Goal: Find specific page/section: Find specific page/section

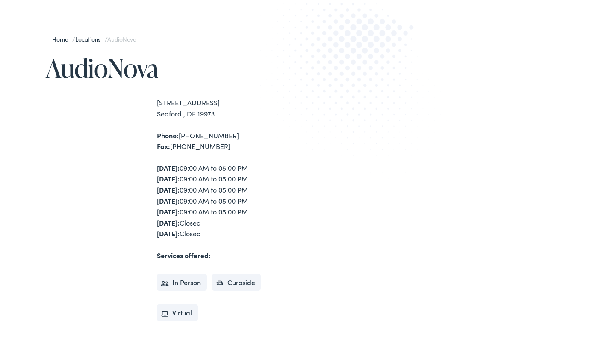
scroll to position [86, 0]
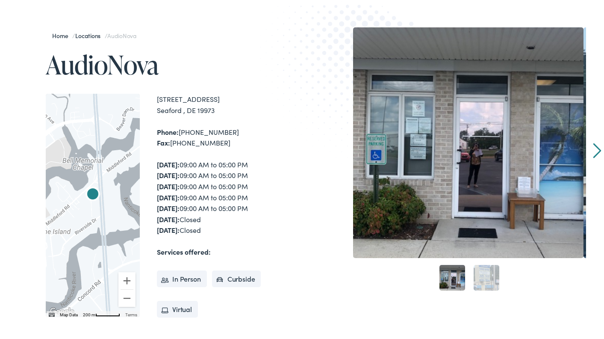
drag, startPoint x: 158, startPoint y: 94, endPoint x: 240, endPoint y: 142, distance: 94.5
click at [240, 142] on div "[STREET_ADDRESS] Phone: [PHONE_NUMBER] Fax: [PHONE_NUMBER] [DATE]: 09:00 AM to …" at bounding box center [231, 203] width 148 height 223
drag, startPoint x: 240, startPoint y: 142, endPoint x: 199, endPoint y: 108, distance: 53.2
copy div "[STREET_ADDRESS] Phone: [PHONE_NUMBER] Fax: [PHONE_NUMBER]"
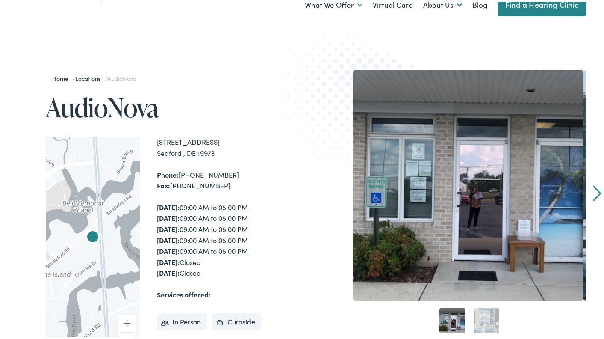
scroll to position [0, 0]
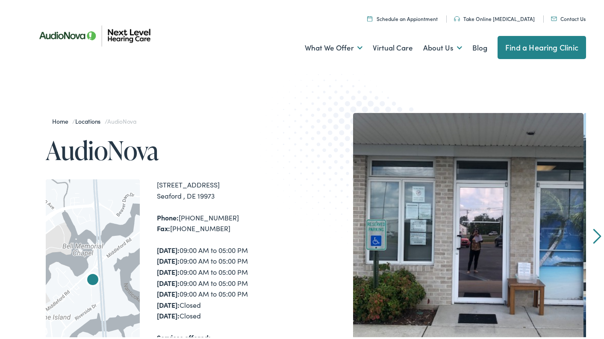
click at [164, 110] on div "Home / Locations / AudioNova AudioNova ← Move left → Move right ↑ Move up ↓ Mov…" at bounding box center [305, 296] width 611 height 457
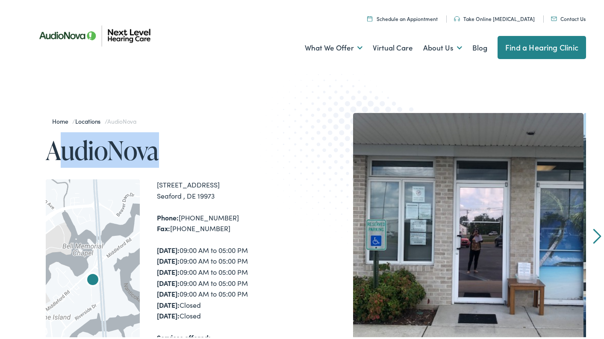
drag, startPoint x: 53, startPoint y: 145, endPoint x: 160, endPoint y: 159, distance: 108.2
click at [160, 159] on h1 "AudioNova" at bounding box center [176, 148] width 260 height 28
drag, startPoint x: 160, startPoint y: 159, endPoint x: 189, endPoint y: 145, distance: 32.3
click at [189, 145] on h1 "AudioNova" at bounding box center [176, 148] width 260 height 28
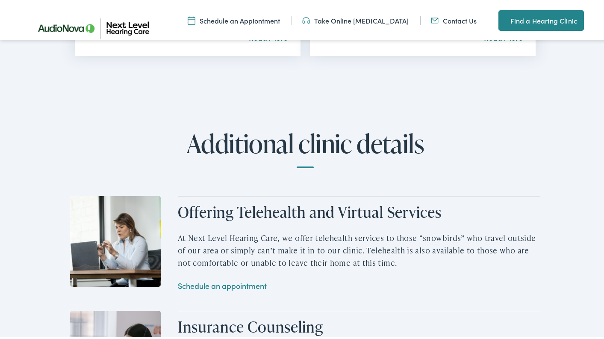
scroll to position [1069, 0]
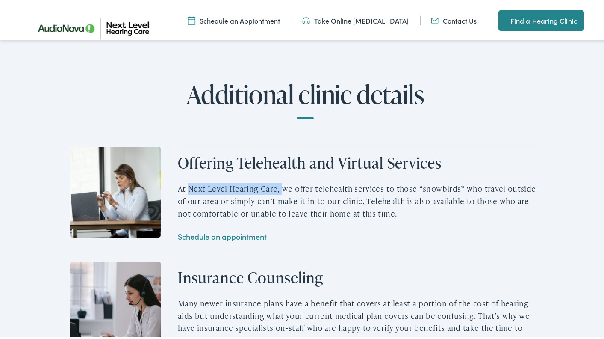
drag, startPoint x: 186, startPoint y: 187, endPoint x: 276, endPoint y: 187, distance: 89.8
click at [276, 187] on p "At Next Level Hearing Care, we offer telehealth services to those “snowbirds” w…" at bounding box center [359, 199] width 363 height 37
drag, startPoint x: 276, startPoint y: 187, endPoint x: 269, endPoint y: 187, distance: 6.4
copy p "Next Level Hearing Care,"
